Goal: Ask a question

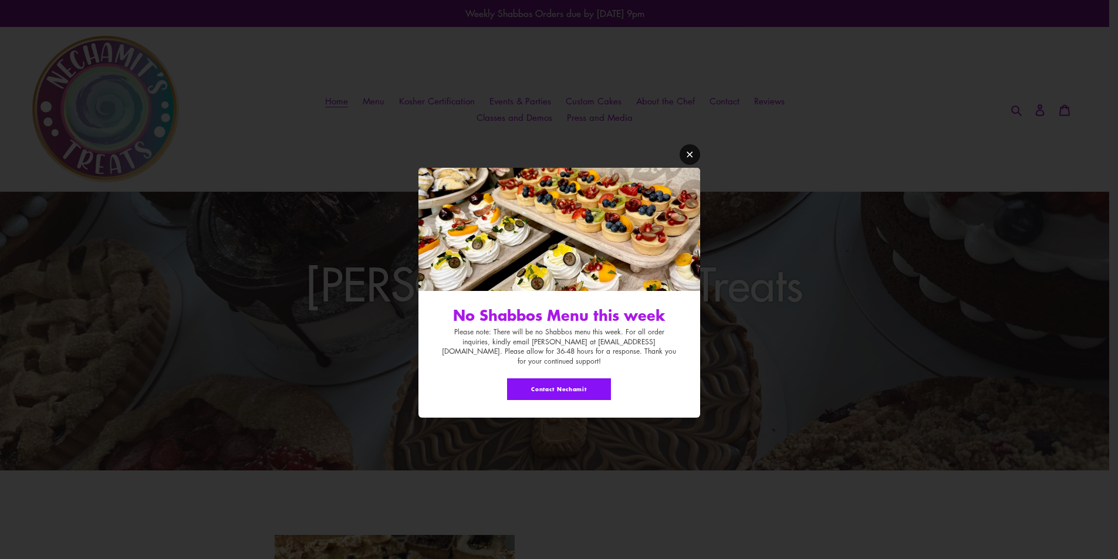
click at [689, 158] on icon "Modal window" at bounding box center [690, 155] width 6 height 6
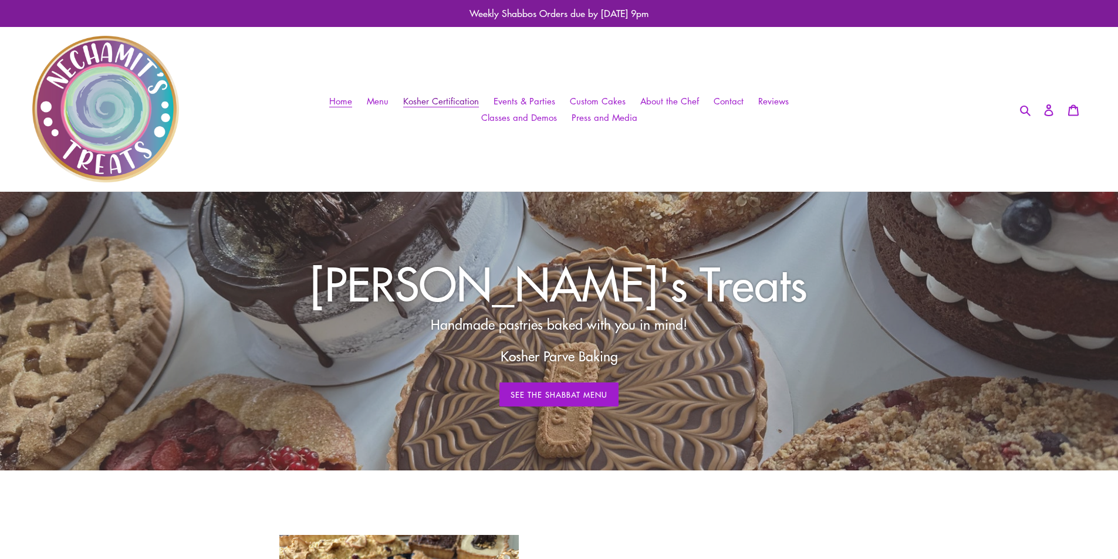
click at [442, 97] on span "Kosher Certification" at bounding box center [441, 101] width 76 height 12
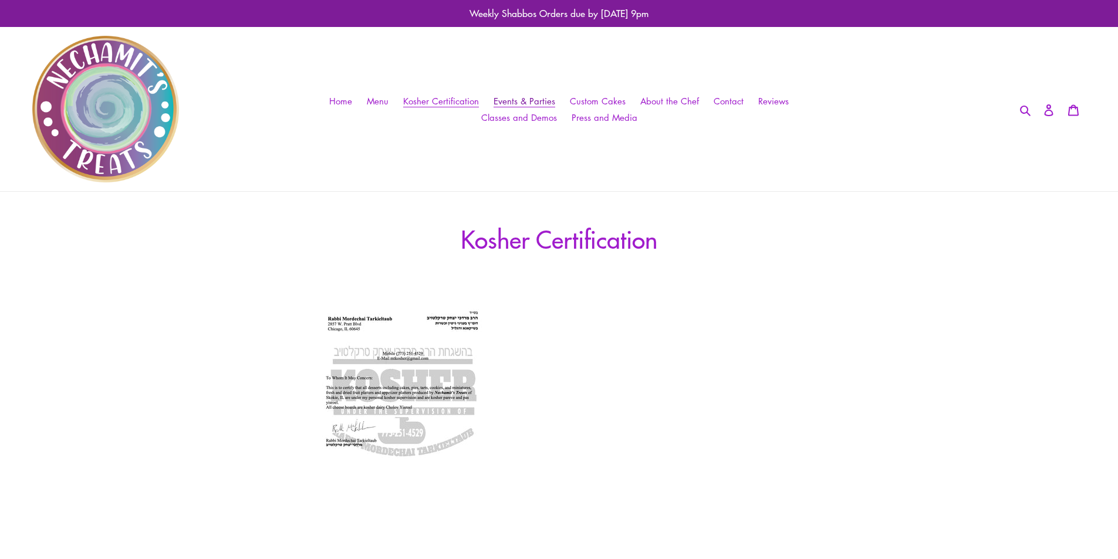
click at [533, 100] on span "Events & Parties" at bounding box center [525, 101] width 62 height 12
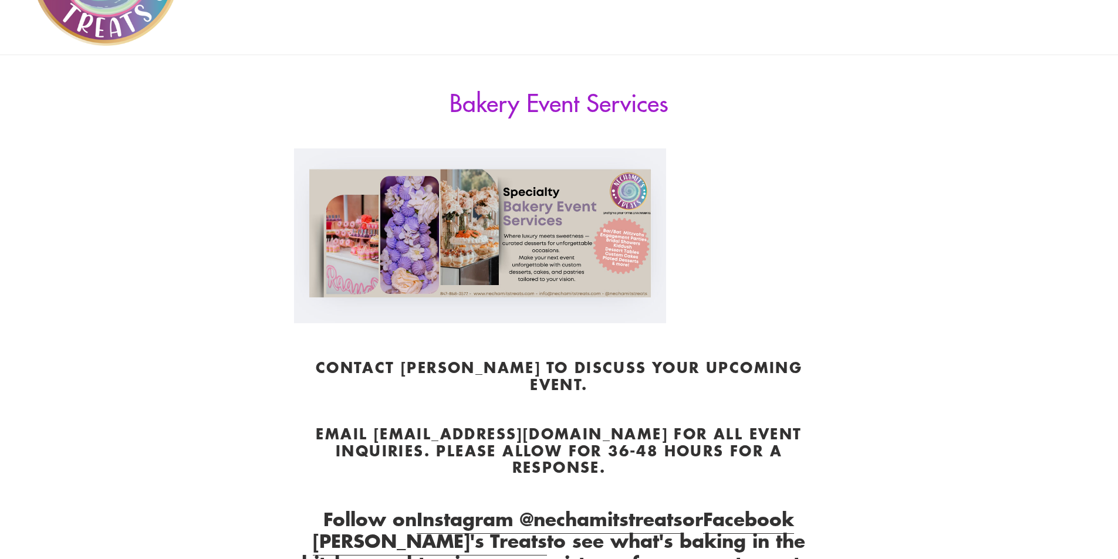
scroll to position [88, 0]
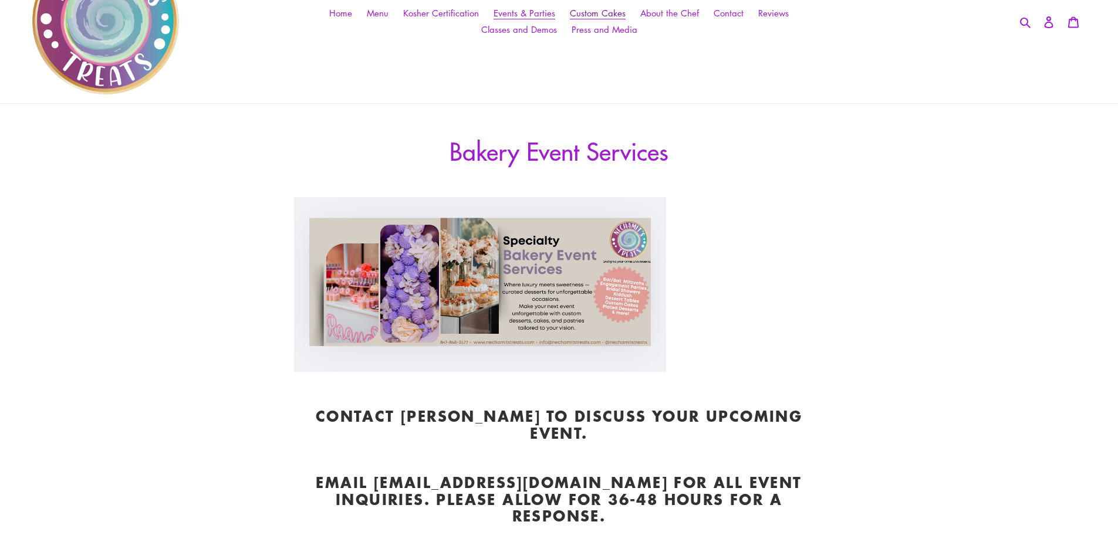
click at [604, 8] on span "Custom Cakes" at bounding box center [598, 13] width 56 height 12
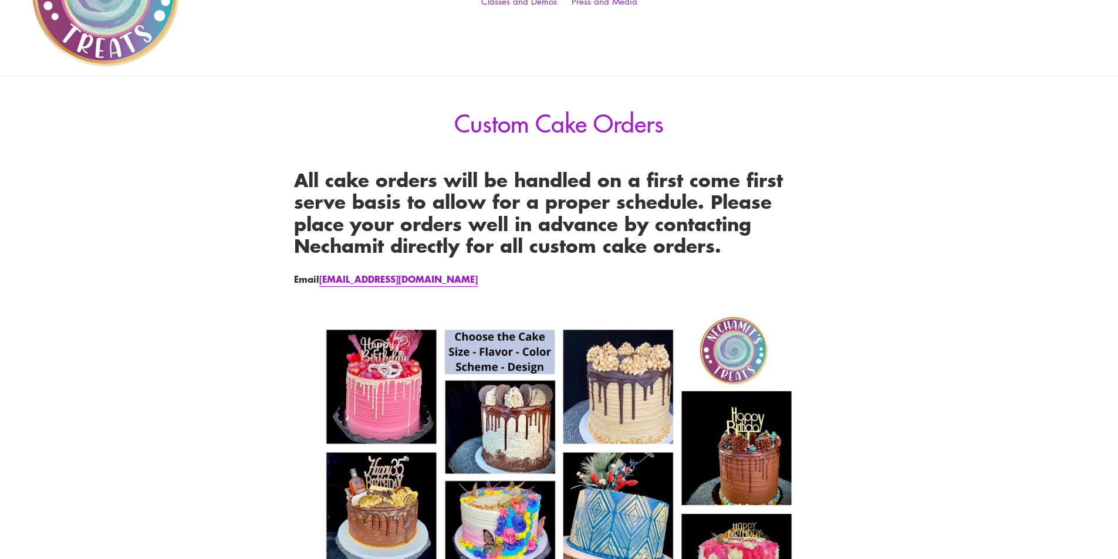
scroll to position [94, 0]
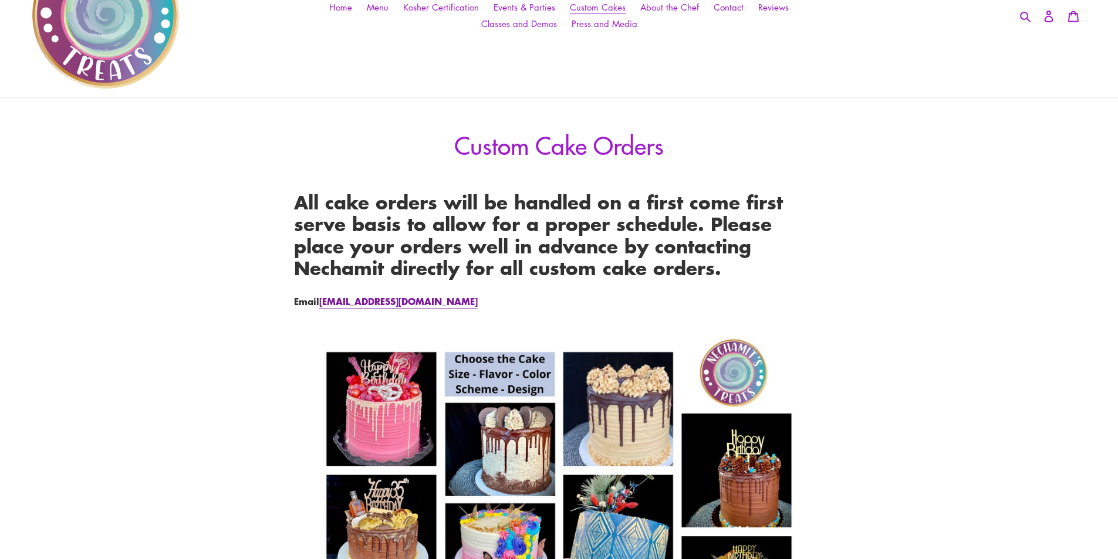
click at [378, 299] on link "info@nechamitstreats.com" at bounding box center [398, 301] width 158 height 15
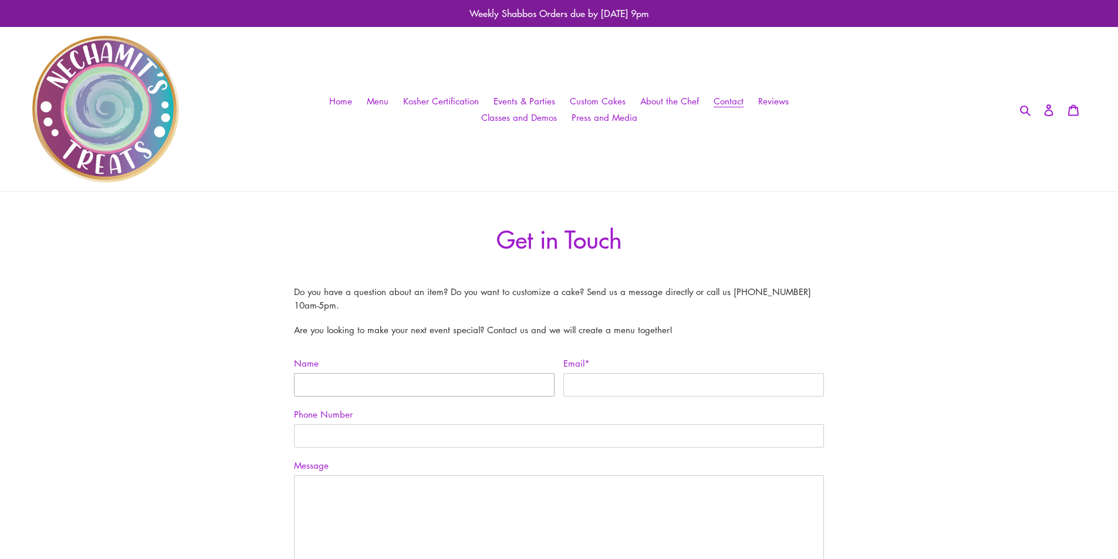
click at [366, 387] on input "Name" at bounding box center [424, 384] width 261 height 23
type input "[PERSON_NAME]"
type input "[EMAIL_ADDRESS][DOMAIN_NAME]"
type input "2245549634"
drag, startPoint x: 671, startPoint y: 385, endPoint x: 555, endPoint y: 390, distance: 116.3
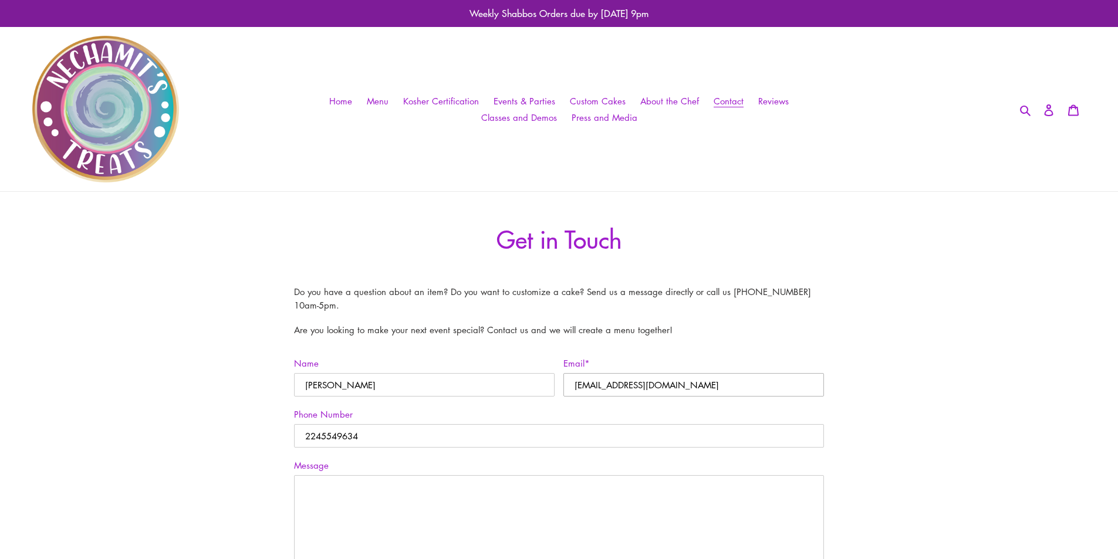
click at [555, 390] on div "Email * daveyostrow@gmail.com" at bounding box center [689, 382] width 269 height 51
type input "postrow@yahoo.com"
click at [395, 494] on textarea "Message" at bounding box center [559, 534] width 530 height 119
click at [393, 529] on textarea "Hello, Do you have cookies available or that can be ordered and if yes can you …" at bounding box center [559, 534] width 530 height 119
click at [356, 533] on textarea "Hello, Do you have cookies available or that can be ordered and if yes can you …" at bounding box center [559, 534] width 530 height 119
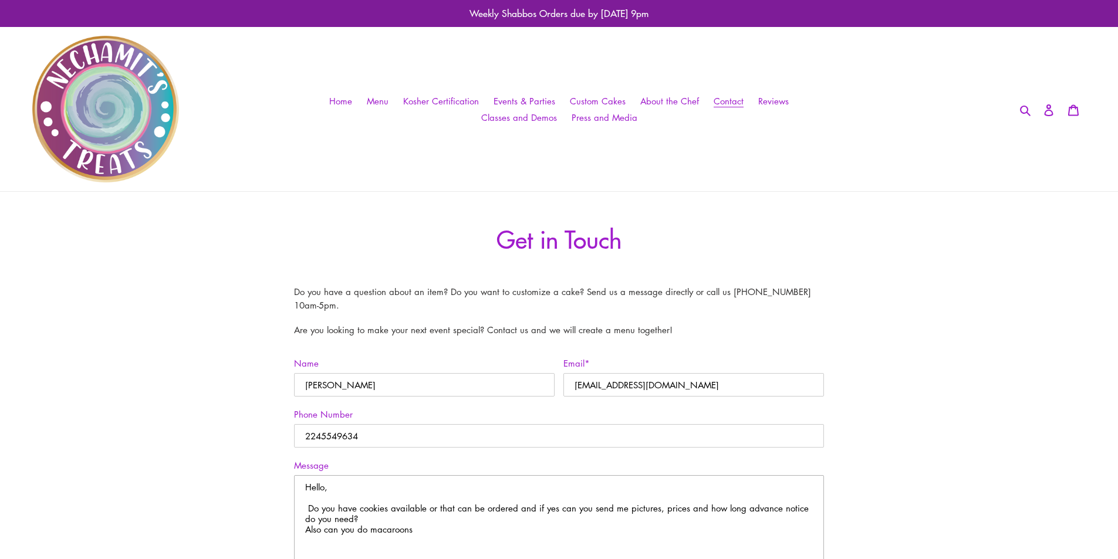
click at [433, 530] on textarea "Hello, Do you have cookies available or that can be ordered and if yes can you …" at bounding box center [559, 534] width 530 height 119
click at [442, 528] on textarea "Hello, Do you have cookies available or that can be ordered and if yes can you …" at bounding box center [559, 534] width 530 height 119
click at [597, 533] on textarea "Hello, Do you have cookies available or that can be ordered and if yes can you …" at bounding box center [559, 534] width 530 height 119
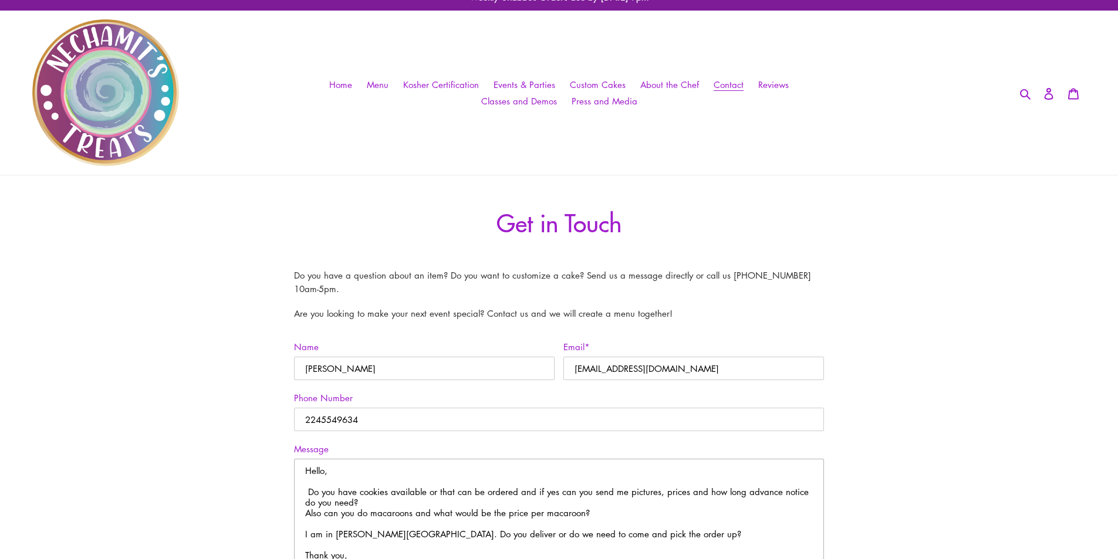
scroll to position [27, 0]
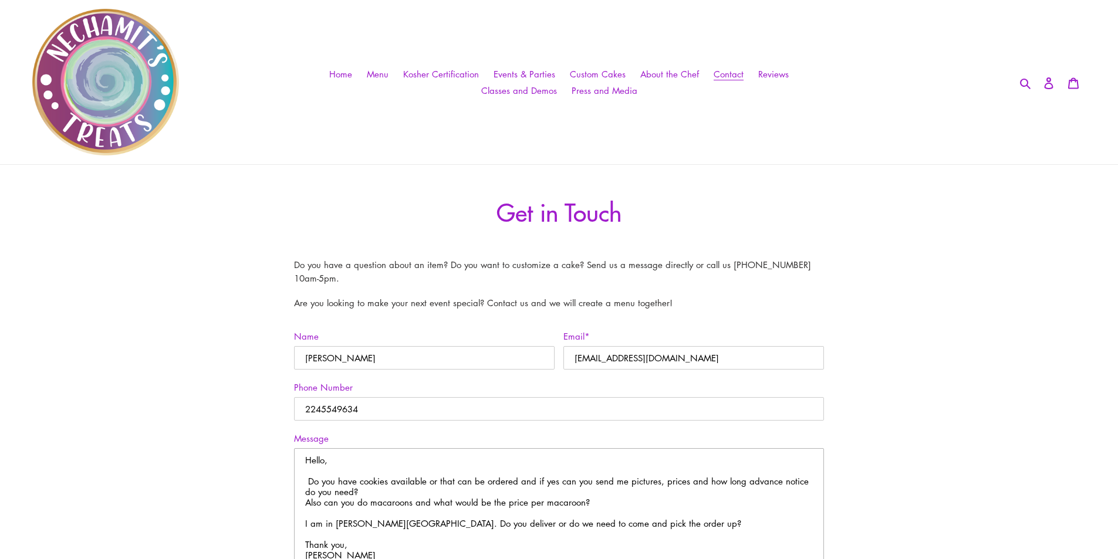
click at [378, 533] on textarea "Hello, Do you have cookies available or that can be ordered and if yes can you …" at bounding box center [559, 507] width 530 height 119
click at [377, 543] on textarea "Hello, Do you have cookies available or that can be ordered and if yes can you …" at bounding box center [559, 507] width 530 height 119
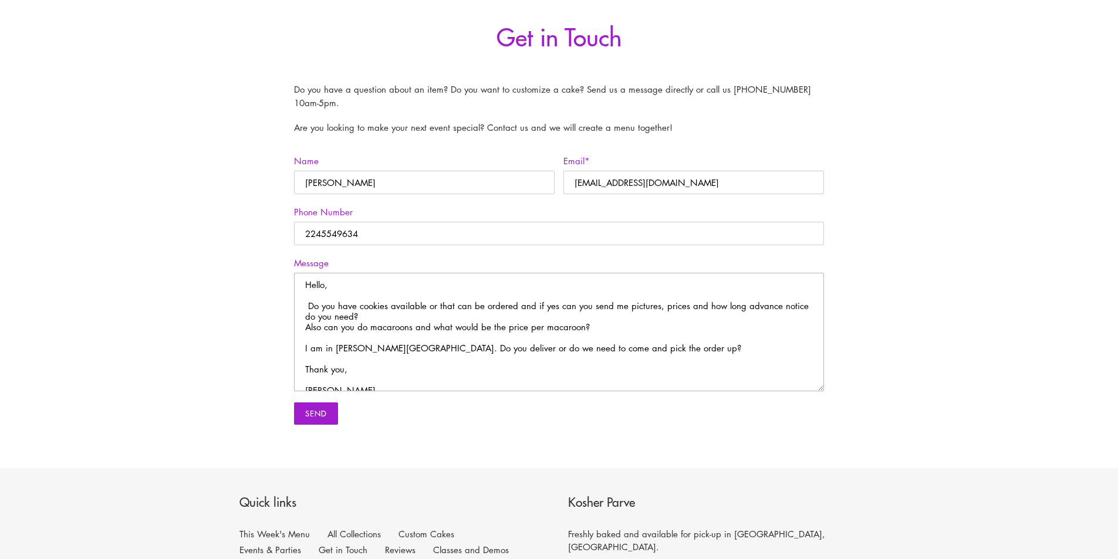
scroll to position [209, 0]
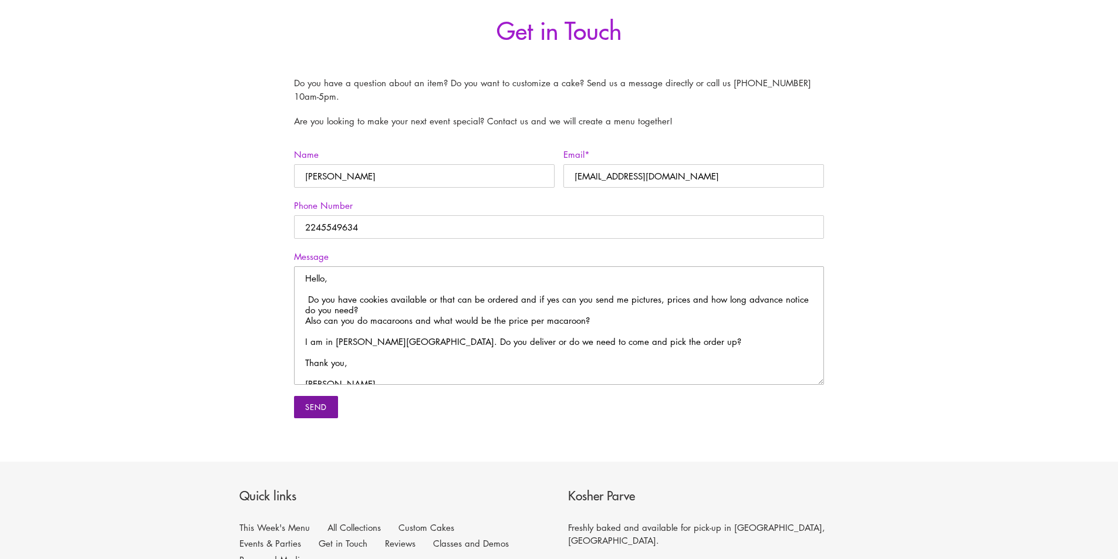
type textarea "Hello, Do you have cookies available or that can be ordered and if yes can you …"
click at [327, 408] on input "Send" at bounding box center [316, 407] width 44 height 22
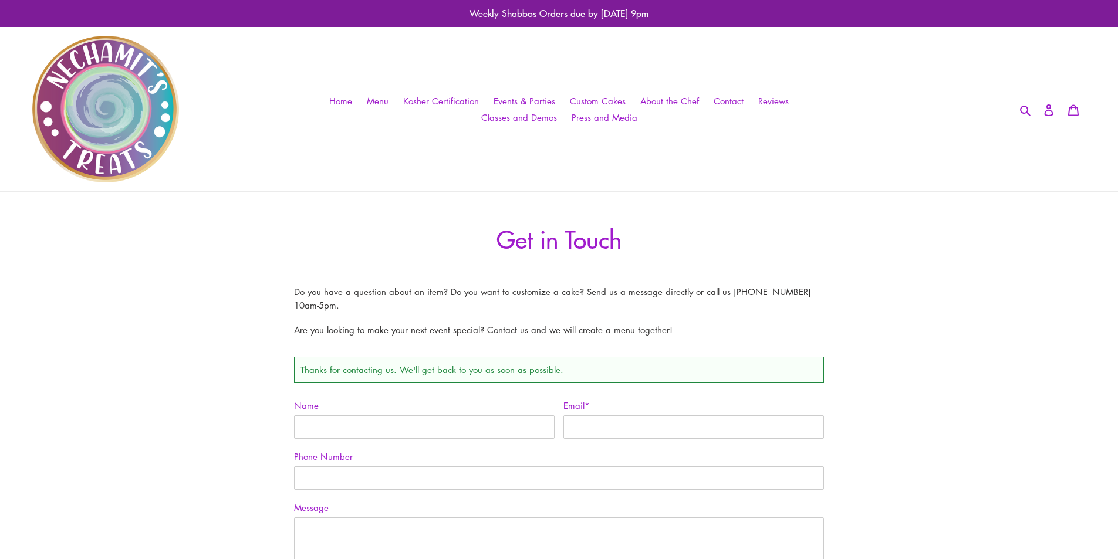
scroll to position [357, 0]
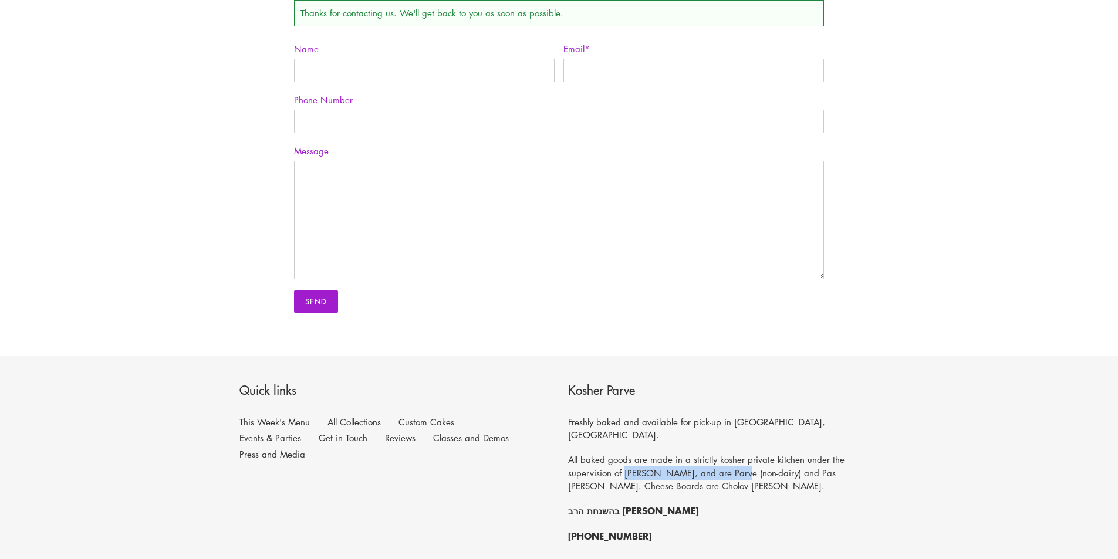
drag, startPoint x: 734, startPoint y: 458, endPoint x: 626, endPoint y: 461, distance: 108.6
click at [626, 461] on p "All baked goods are made in a strictly kosher private kitchen under the supervi…" at bounding box center [723, 473] width 311 height 40
